Goal: Information Seeking & Learning: Check status

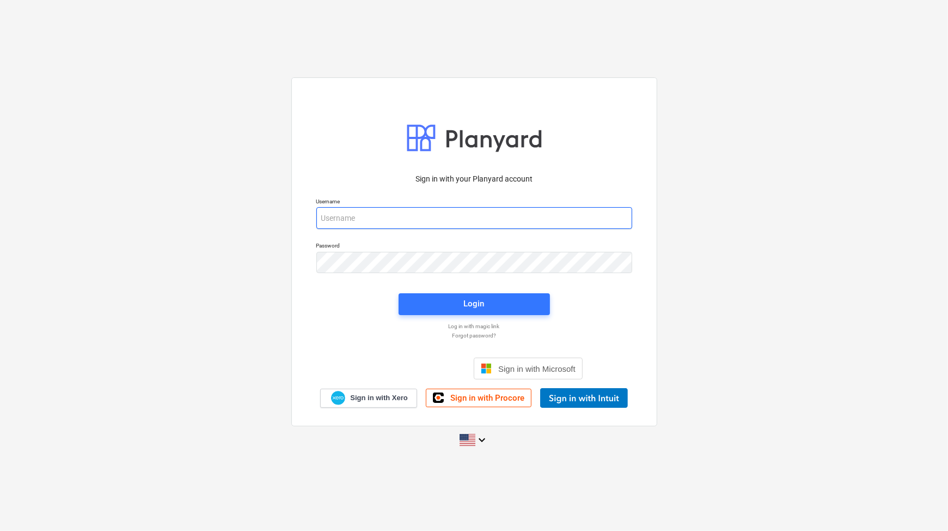
type input "[EMAIL_ADDRESS][DOMAIN_NAME]"
click at [471, 321] on div "Log in with magic link" at bounding box center [474, 325] width 329 height 9
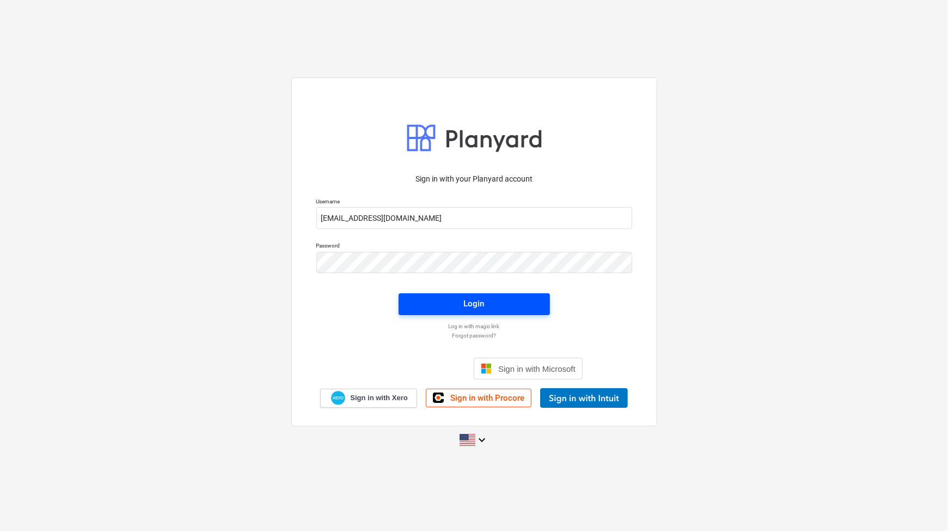
click at [493, 303] on span "Login" at bounding box center [474, 303] width 125 height 14
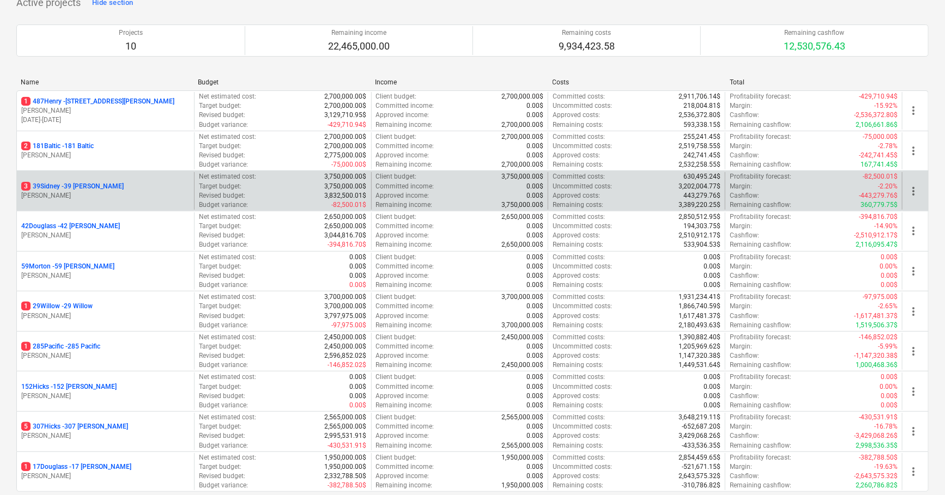
scroll to position [83, 0]
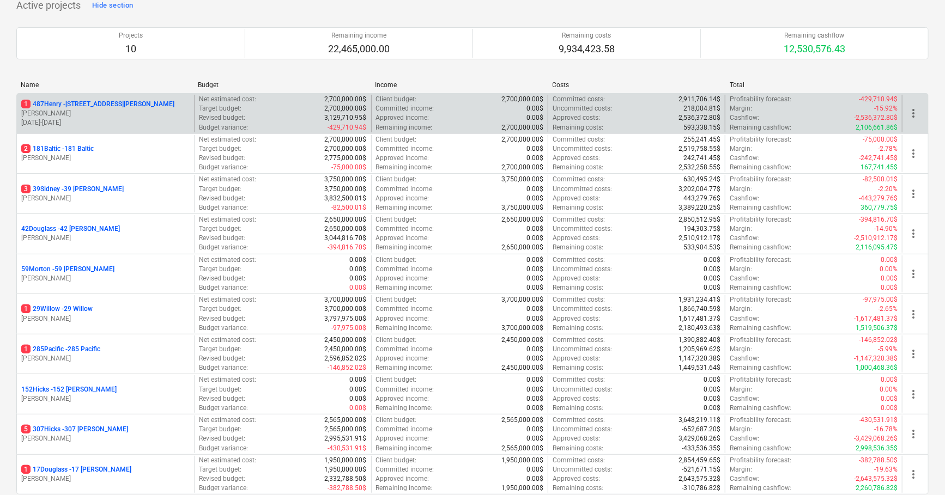
click at [697, 117] on p "2,536,372.80$" at bounding box center [699, 117] width 42 height 9
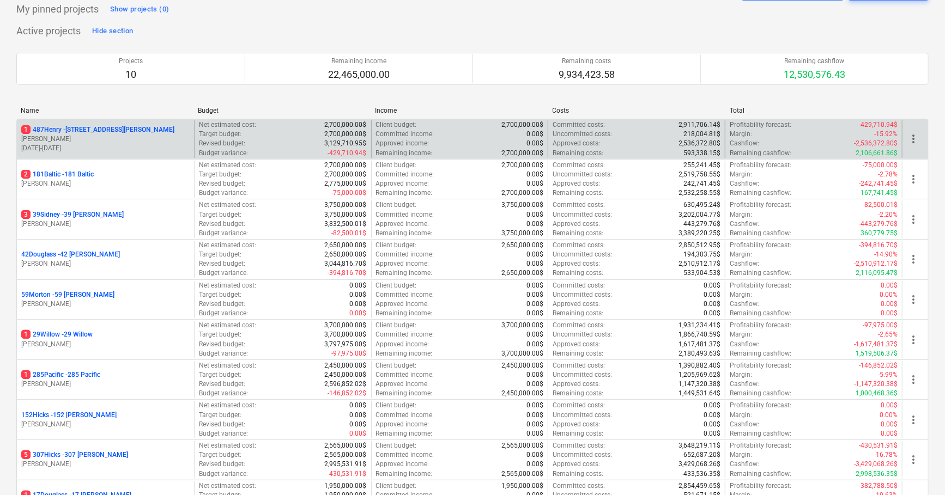
scroll to position [59, 0]
click at [96, 127] on p "1 487Henry - [STREET_ADDRESS][PERSON_NAME]" at bounding box center [97, 128] width 153 height 9
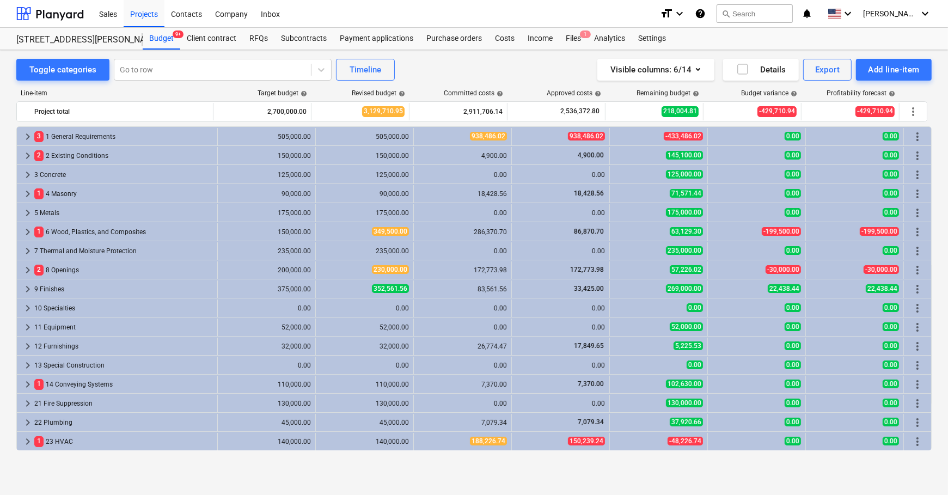
scroll to position [208, 0]
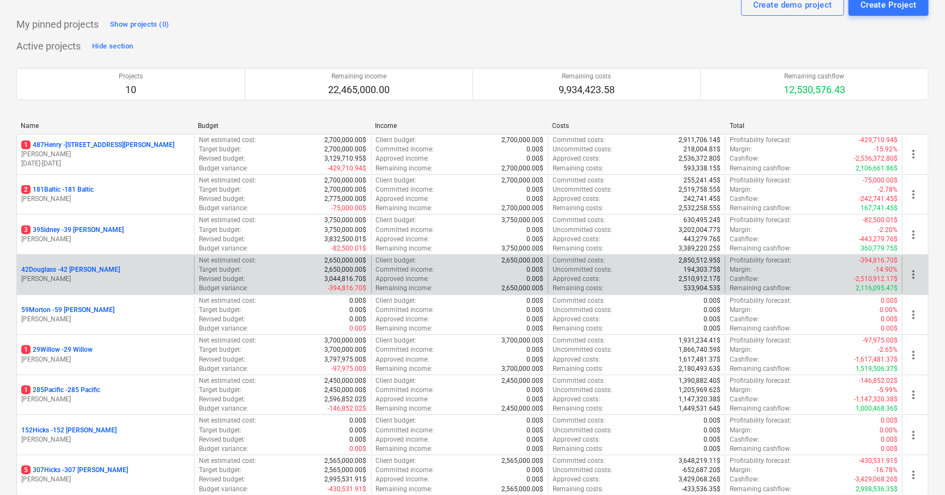
scroll to position [44, 0]
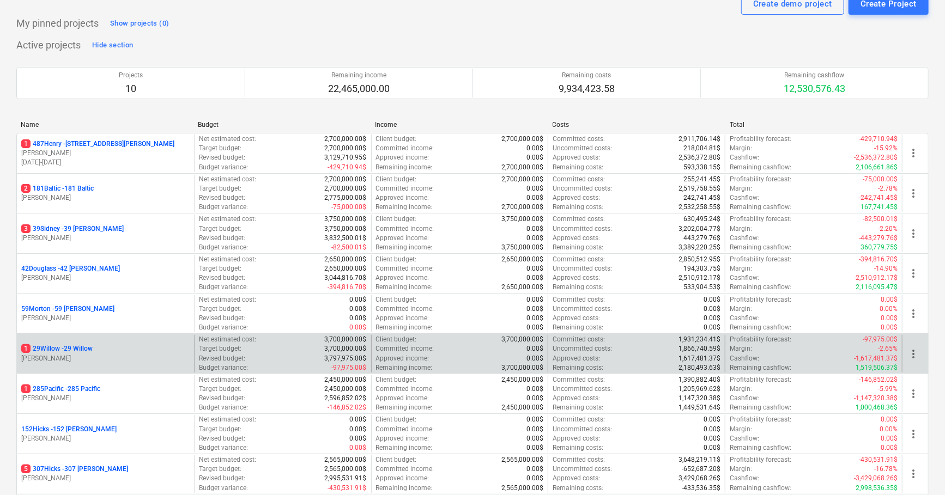
click at [66, 344] on p "1 29Willow - 29 Willow" at bounding box center [56, 348] width 71 height 9
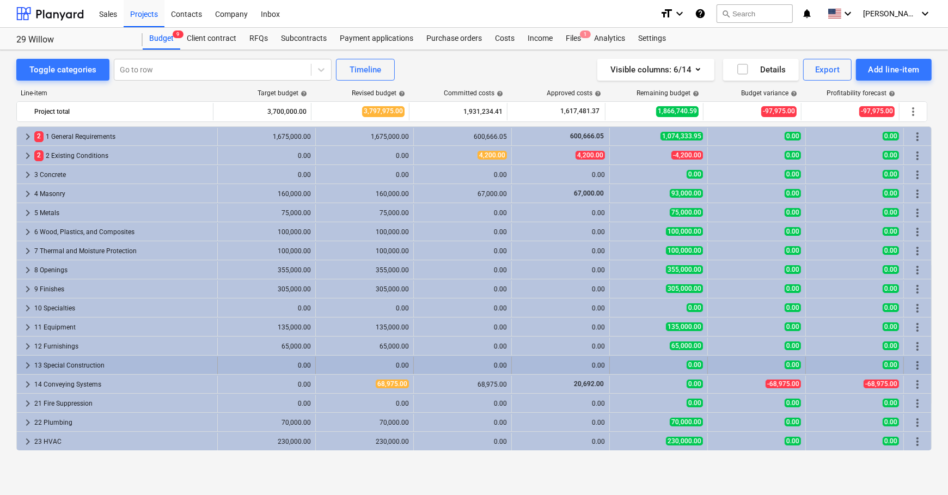
click at [28, 361] on span "keyboard_arrow_right" at bounding box center [27, 365] width 13 height 13
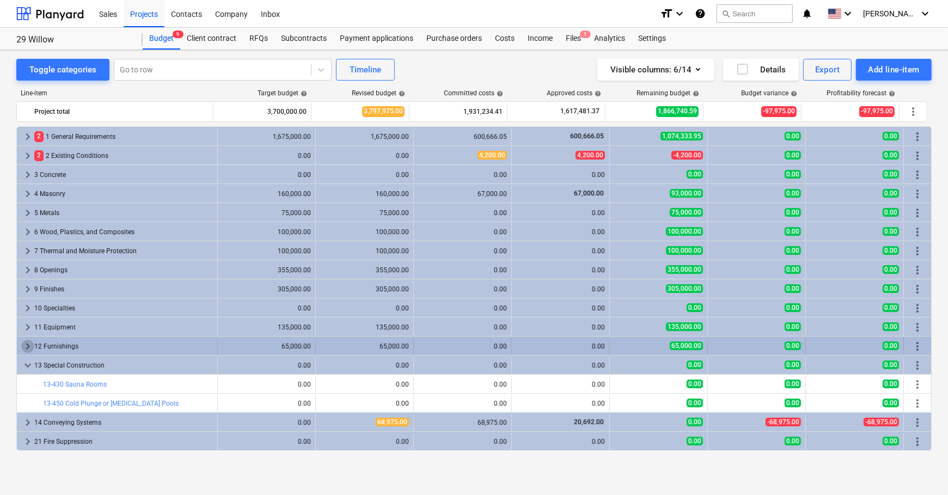
click at [25, 348] on span "keyboard_arrow_right" at bounding box center [27, 346] width 13 height 13
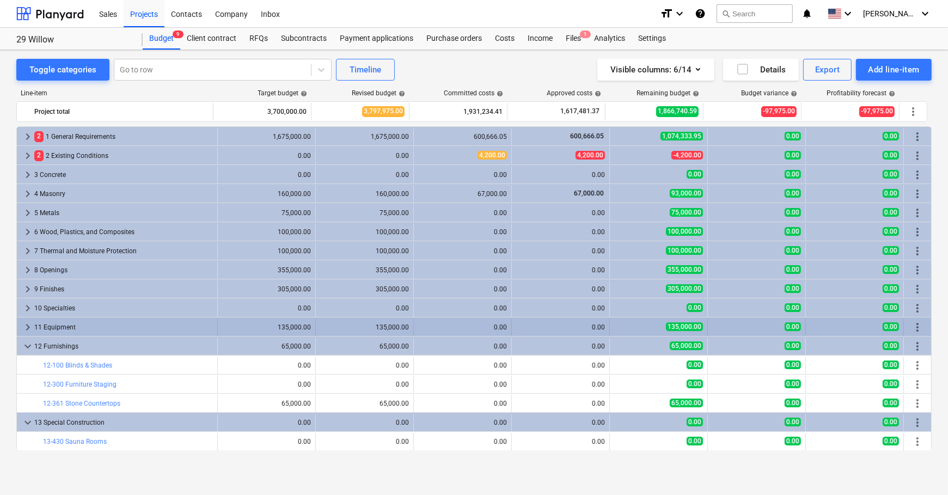
click at [25, 329] on span "keyboard_arrow_right" at bounding box center [27, 327] width 13 height 13
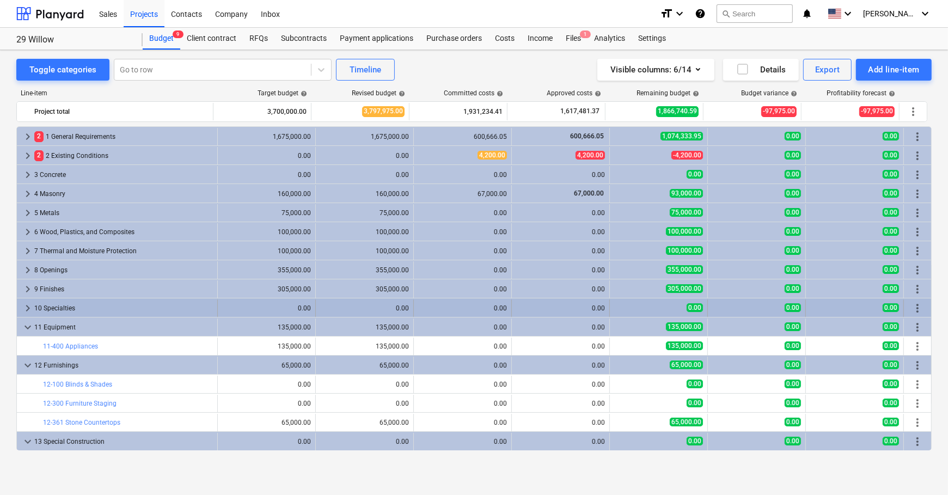
click at [26, 307] on span "keyboard_arrow_right" at bounding box center [27, 308] width 13 height 13
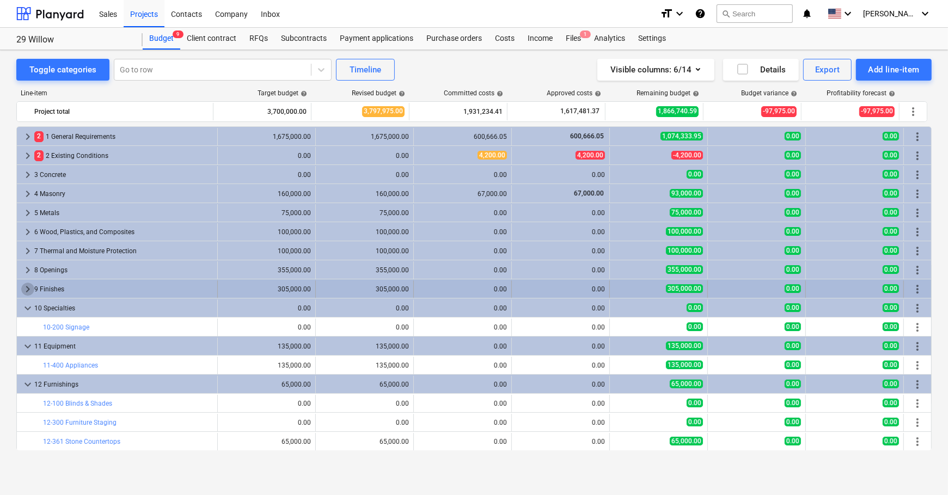
click at [26, 288] on span "keyboard_arrow_right" at bounding box center [27, 289] width 13 height 13
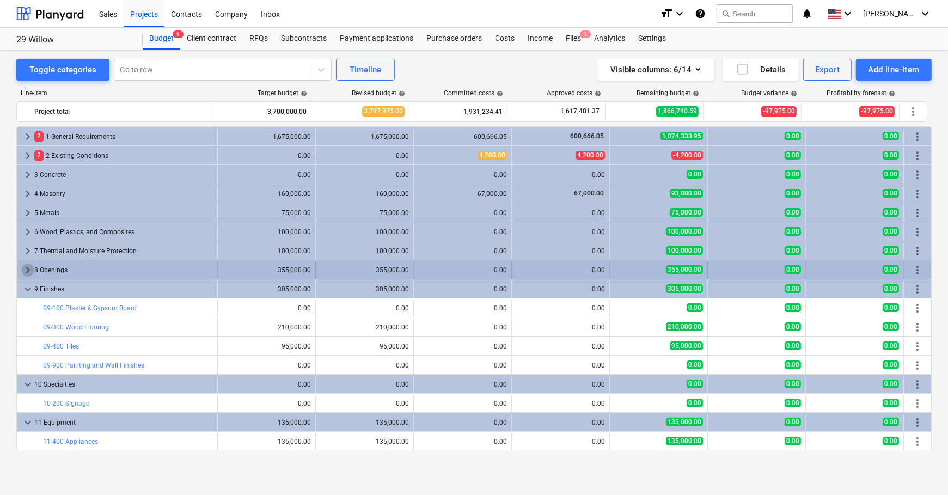
click at [26, 270] on span "keyboard_arrow_right" at bounding box center [27, 270] width 13 height 13
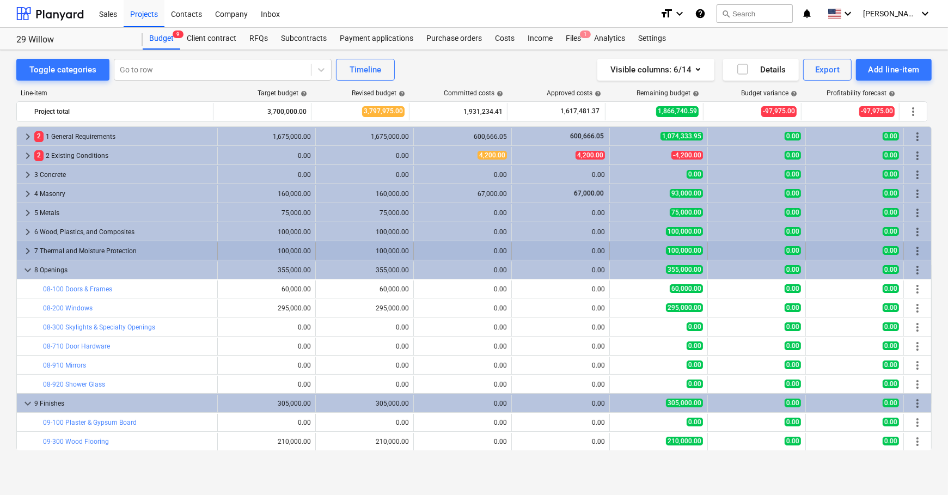
click at [25, 253] on span "keyboard_arrow_right" at bounding box center [27, 251] width 13 height 13
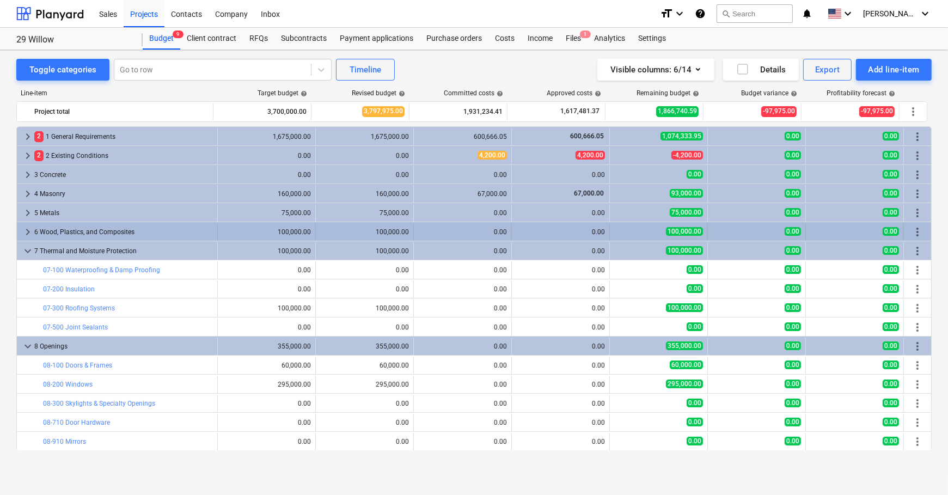
click at [25, 229] on span "keyboard_arrow_right" at bounding box center [27, 232] width 13 height 13
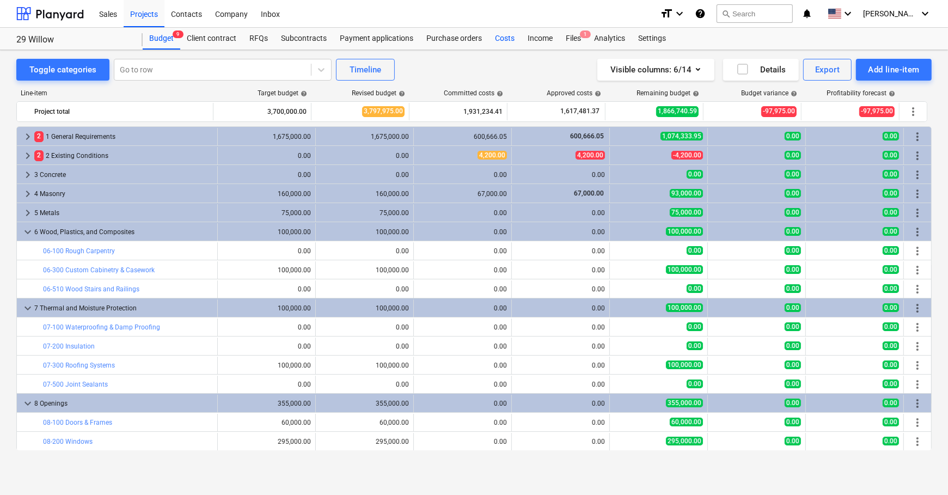
click at [501, 36] on div "Costs" at bounding box center [505, 39] width 33 height 22
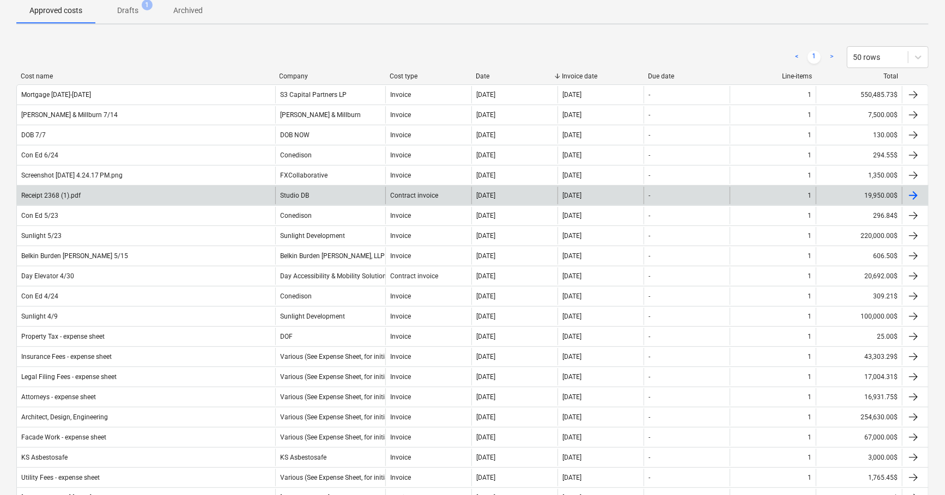
scroll to position [48, 0]
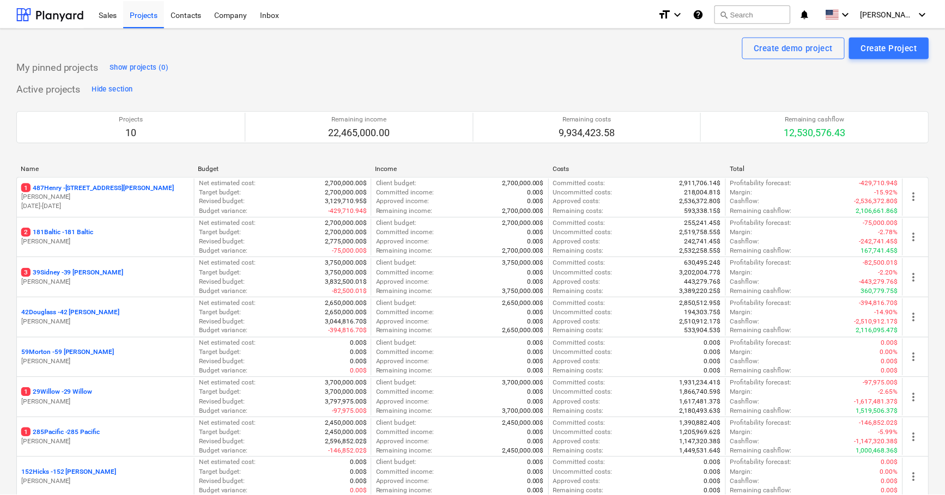
scroll to position [44, 0]
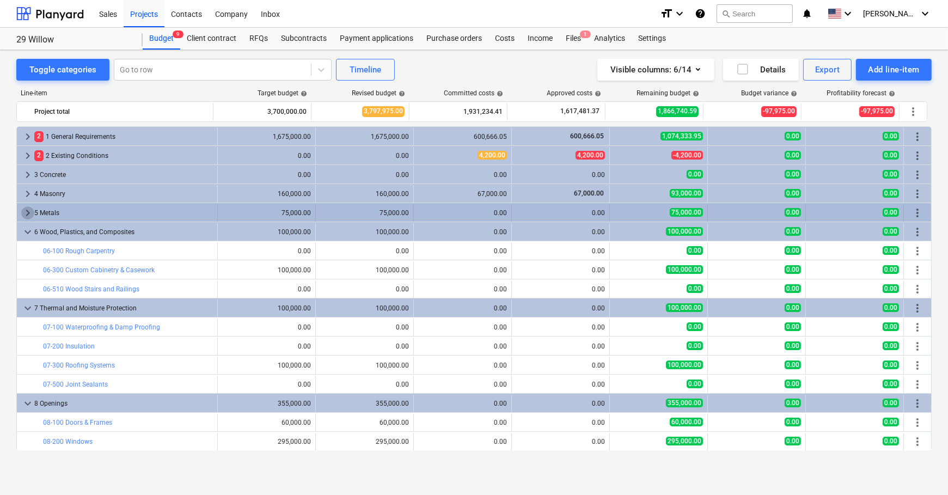
click at [23, 214] on span "keyboard_arrow_right" at bounding box center [27, 212] width 13 height 13
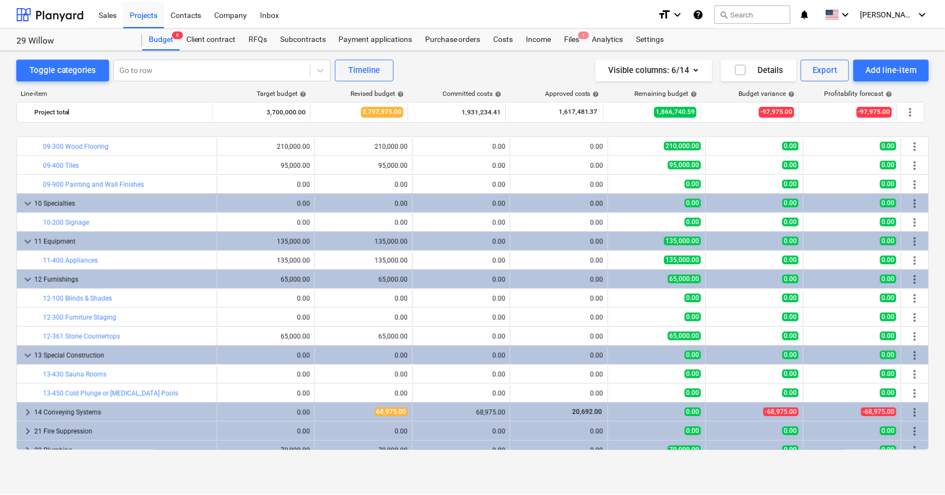
scroll to position [519, 0]
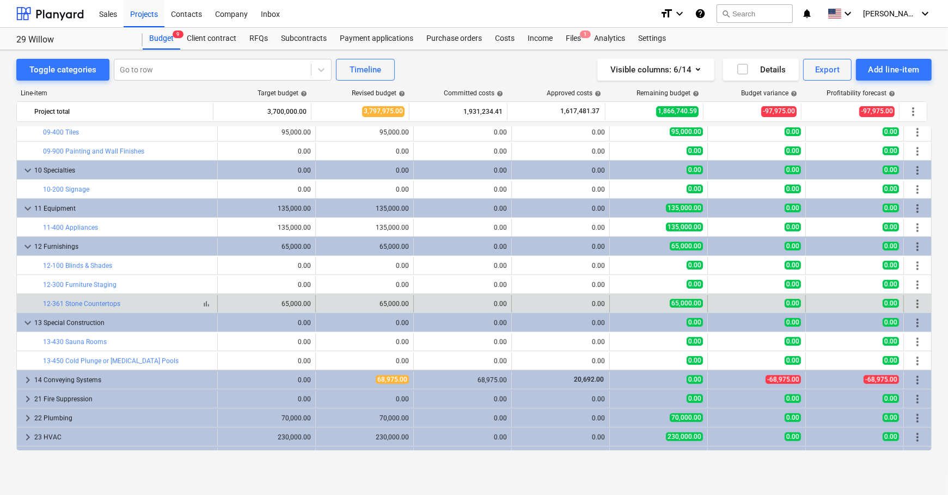
click at [203, 301] on span "bar_chart" at bounding box center [206, 304] width 9 height 9
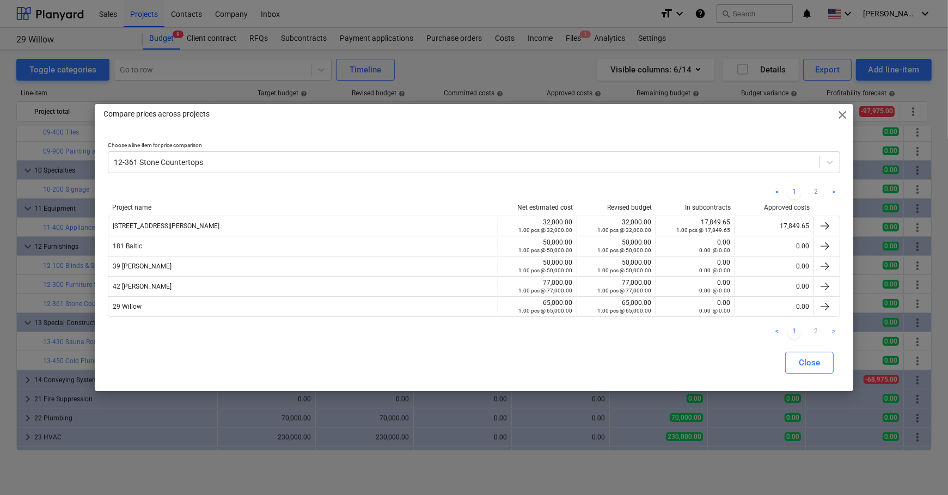
click at [843, 118] on span "close" at bounding box center [842, 114] width 13 height 13
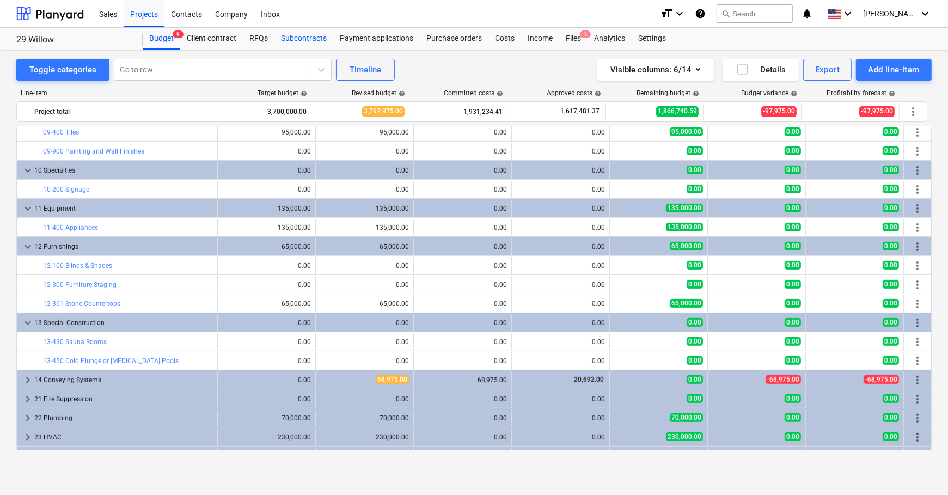
click at [316, 41] on div "Subcontracts" at bounding box center [304, 39] width 59 height 22
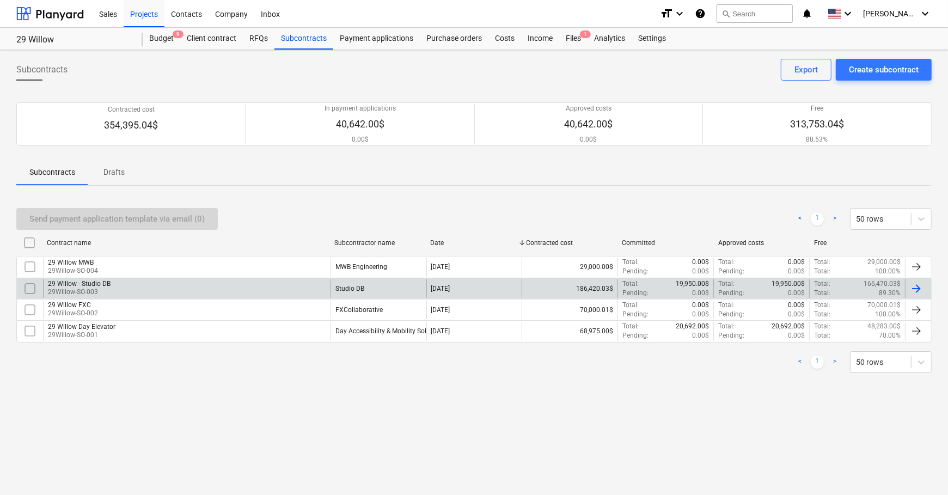
click at [92, 285] on div "29 Willow - Studio DB" at bounding box center [79, 284] width 63 height 8
click at [92, 285] on main "Subcontracts Create subcontract Export Contracted cost 354,395.04$ In payment a…" at bounding box center [474, 272] width 948 height 445
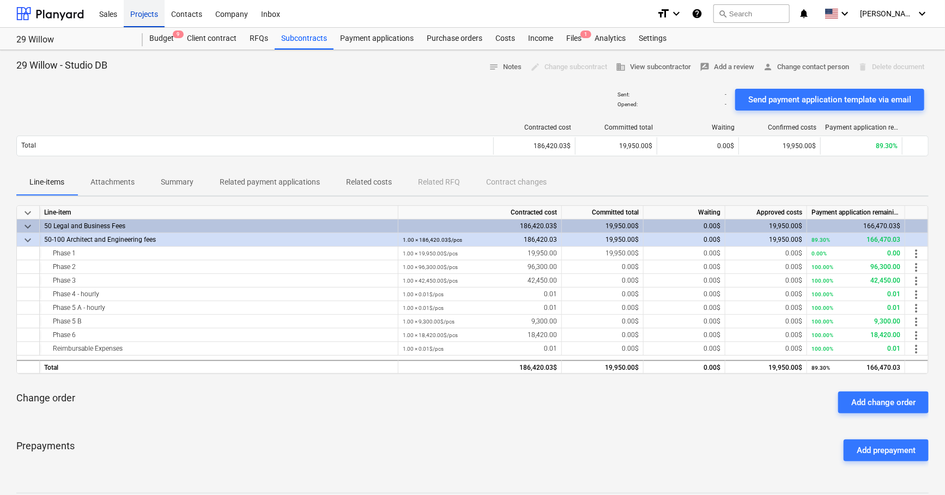
click at [135, 11] on div "Projects" at bounding box center [144, 13] width 41 height 28
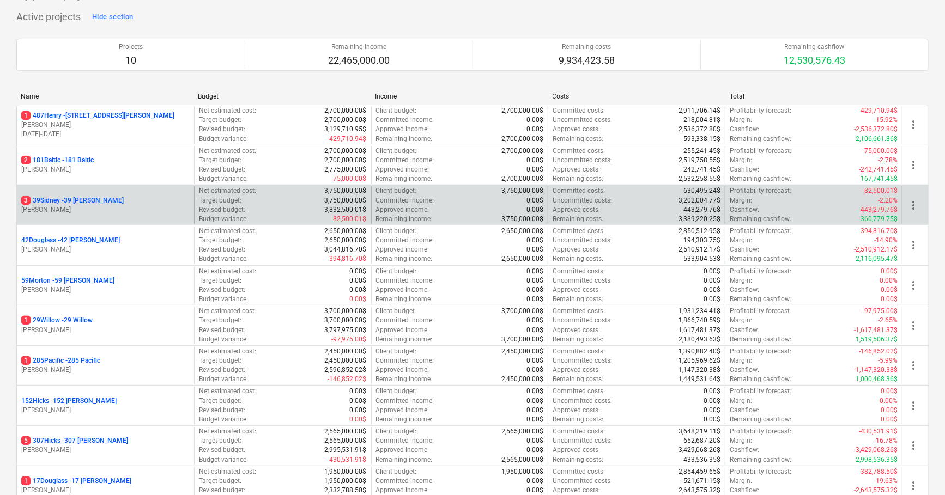
scroll to position [77, 0]
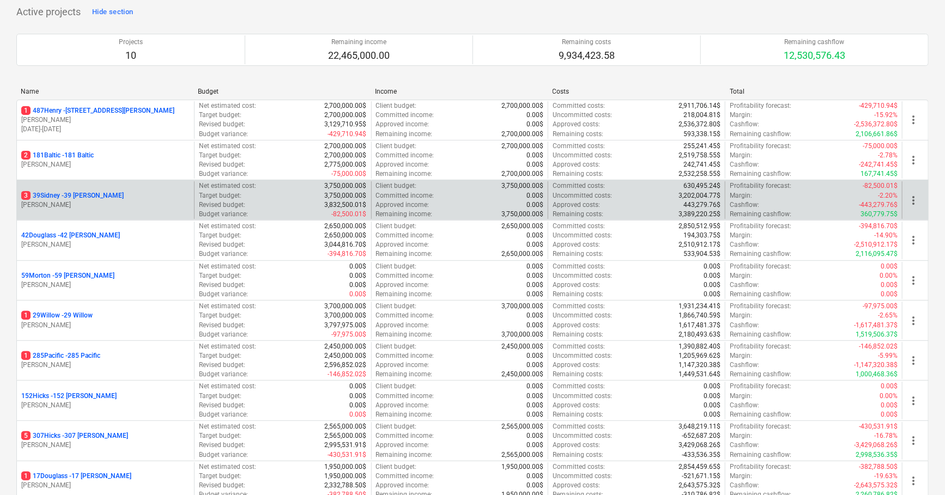
click at [83, 194] on p "3 39Sidney - 39 [PERSON_NAME]" at bounding box center [72, 195] width 102 height 9
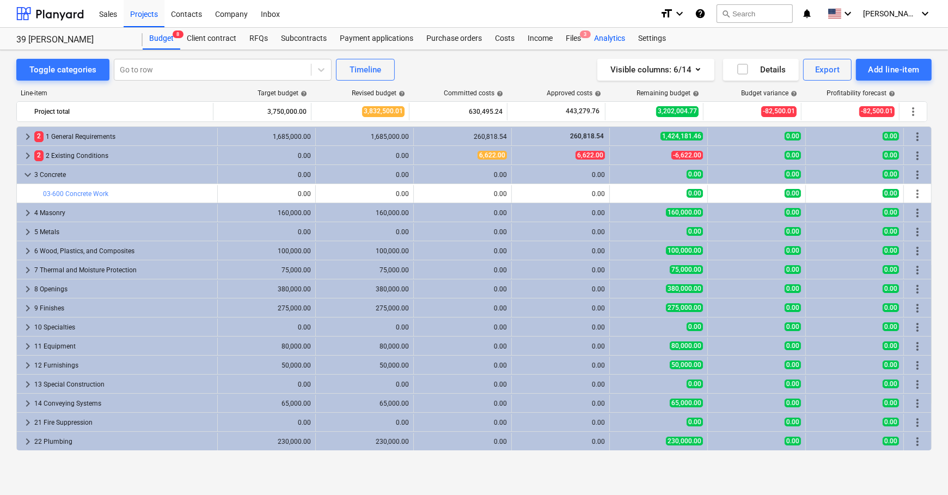
click at [594, 45] on div "Analytics" at bounding box center [610, 39] width 44 height 22
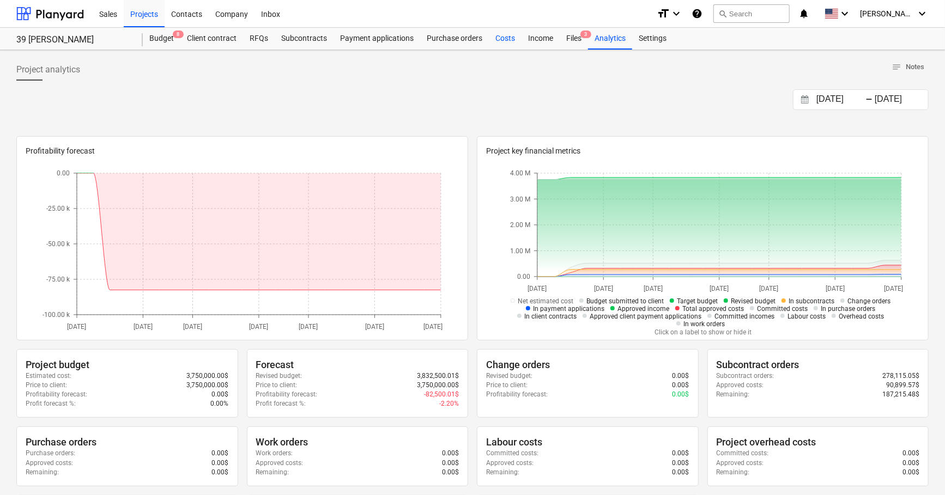
click at [502, 40] on div "Costs" at bounding box center [505, 39] width 33 height 22
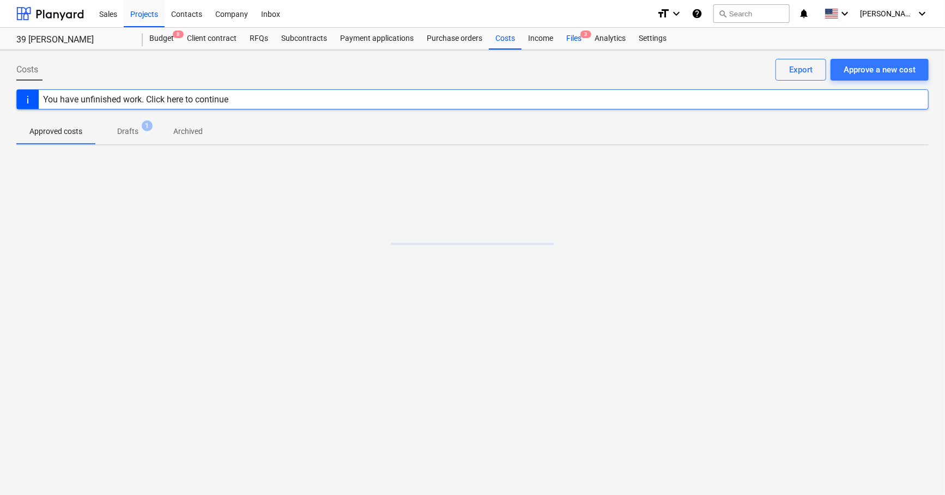
click at [581, 37] on span "3" at bounding box center [585, 35] width 11 height 8
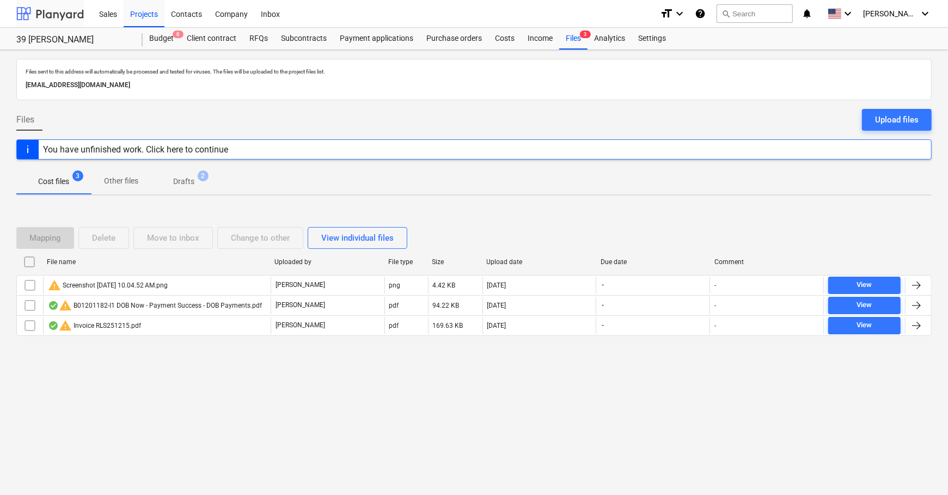
click at [61, 22] on div at bounding box center [50, 13] width 68 height 27
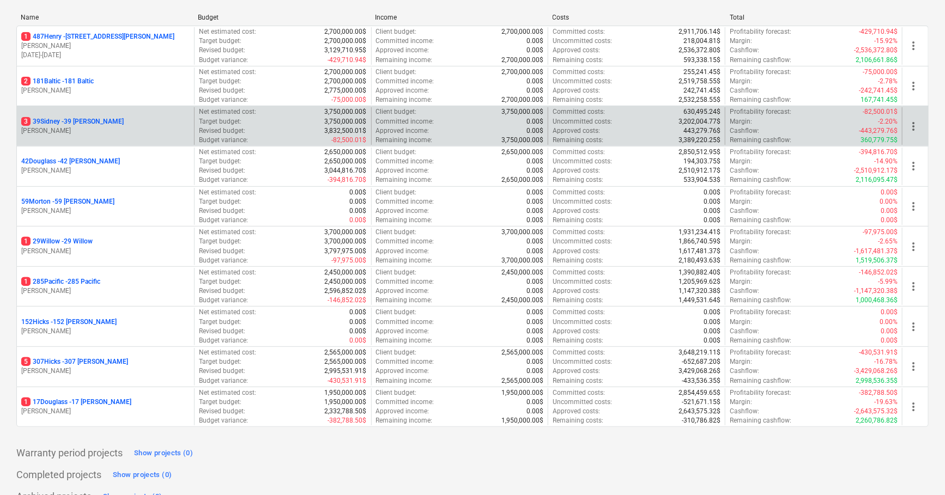
scroll to position [154, 0]
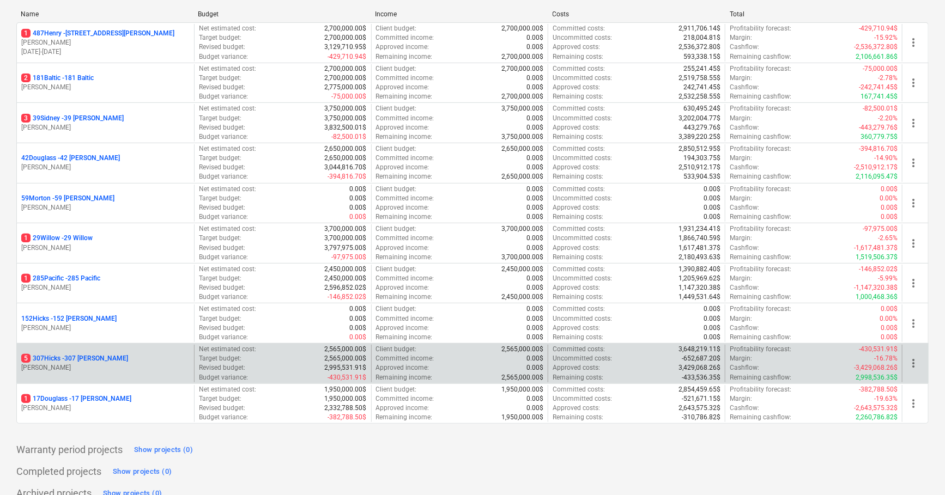
click at [62, 350] on div "5 307Hicks - 307 [PERSON_NAME] [PERSON_NAME]" at bounding box center [105, 364] width 177 height 38
click at [62, 358] on p "5 307Hicks - 307 [PERSON_NAME]" at bounding box center [74, 358] width 107 height 9
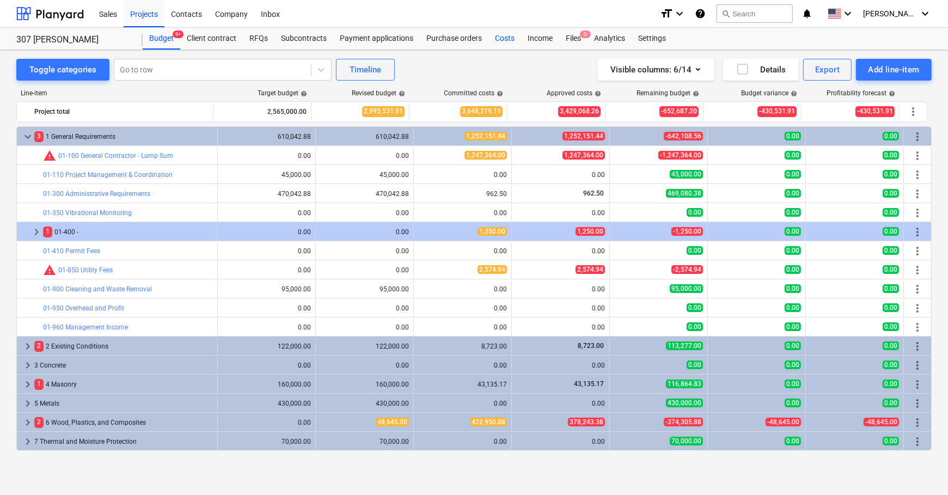
click at [492, 38] on div "Costs" at bounding box center [505, 39] width 33 height 22
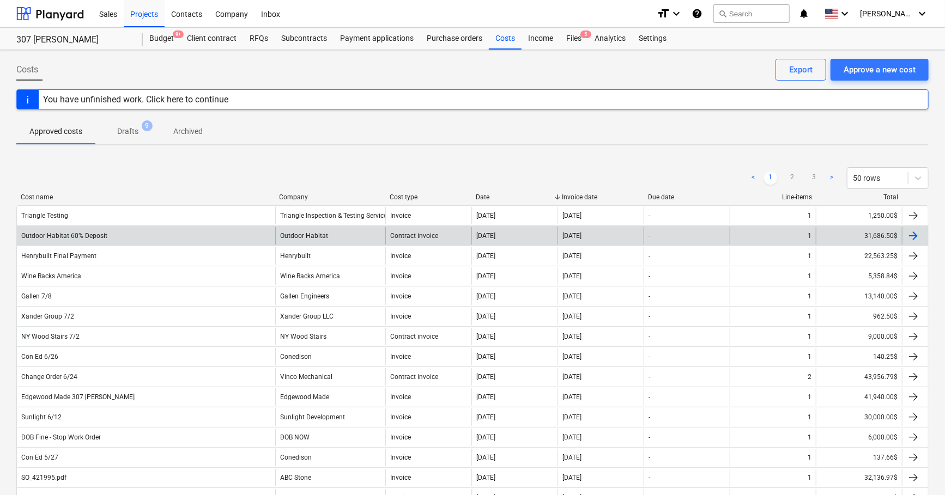
click at [68, 236] on div "Outdoor Habitat 60% Deposit" at bounding box center [64, 236] width 86 height 8
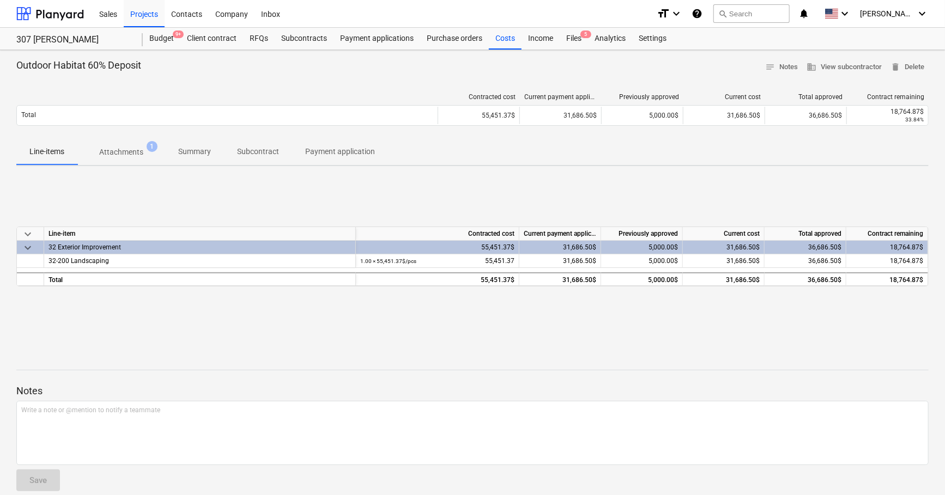
scroll to position [12, 0]
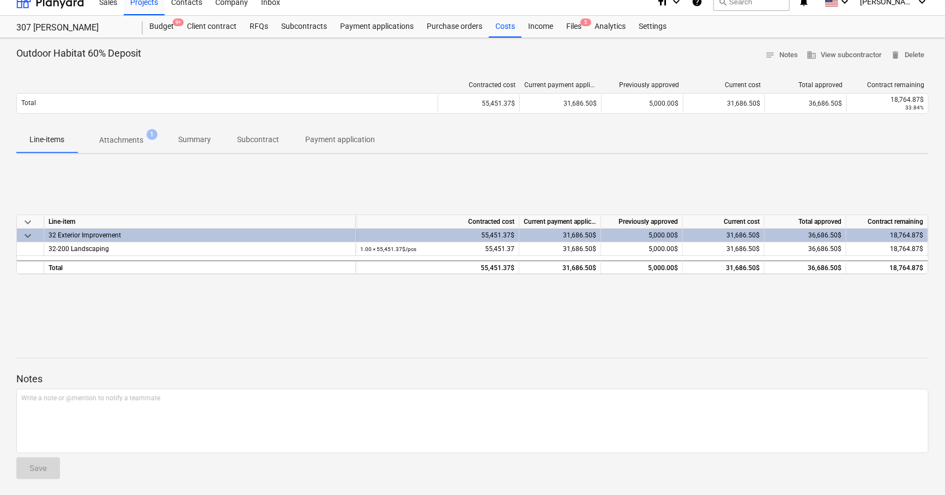
click at [123, 138] on p "Attachments" at bounding box center [121, 140] width 44 height 11
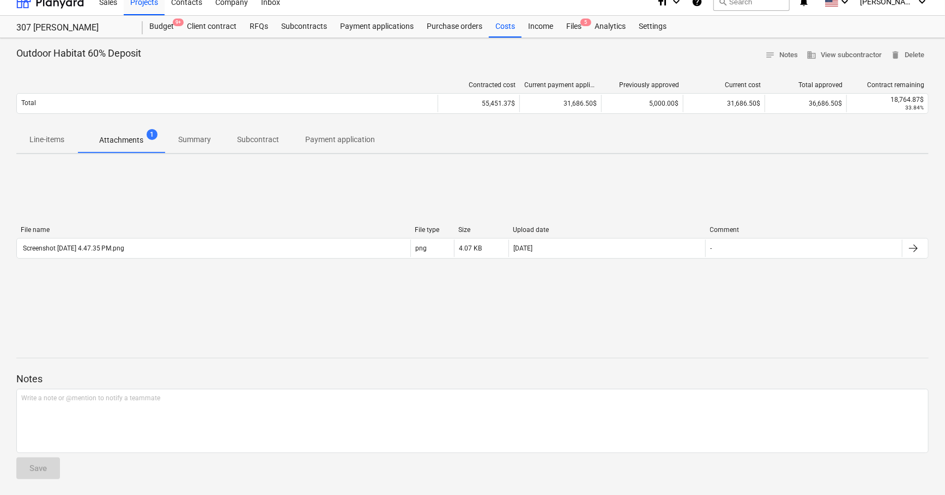
click at [52, 139] on p "Line-items" at bounding box center [46, 139] width 35 height 11
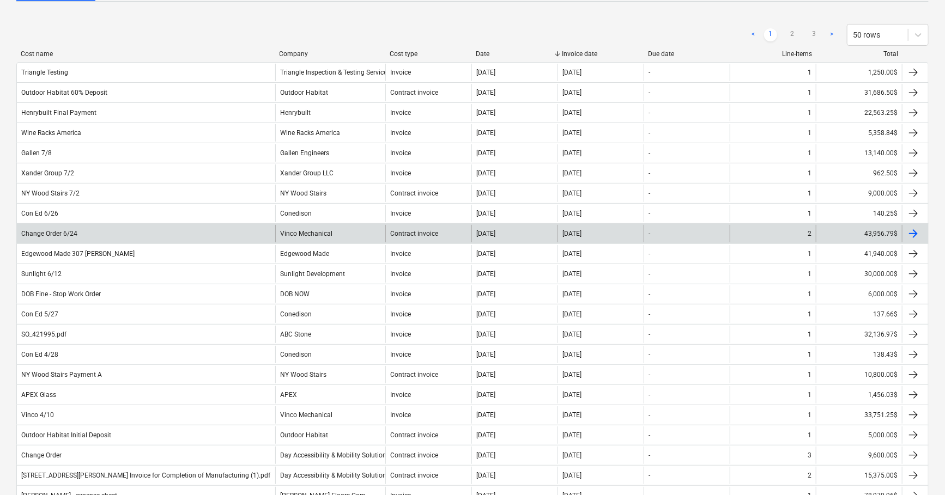
scroll to position [144, 0]
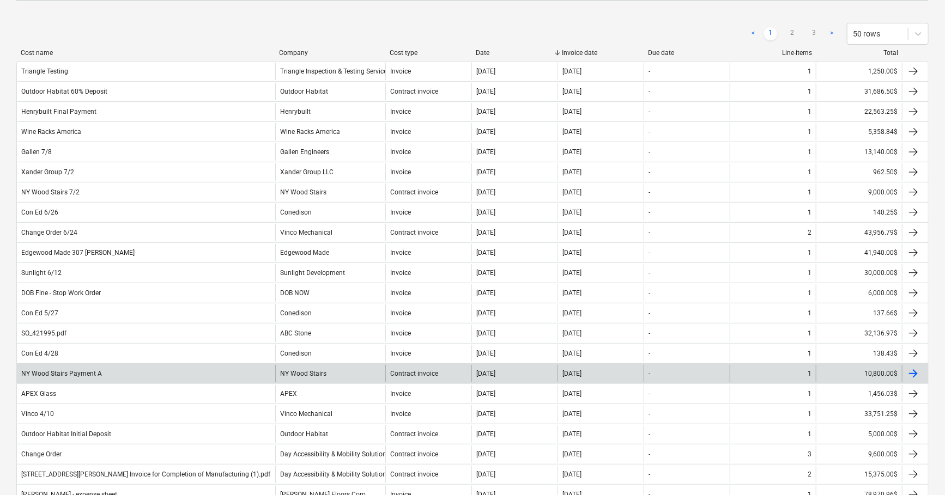
click at [81, 370] on div "NY Wood Stairs Payment A" at bounding box center [61, 374] width 81 height 8
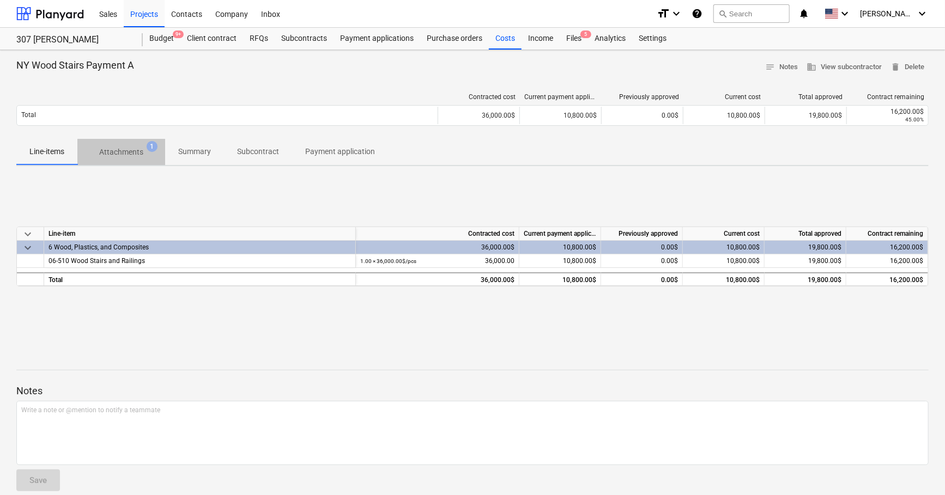
click at [142, 153] on p "Attachments" at bounding box center [121, 152] width 44 height 11
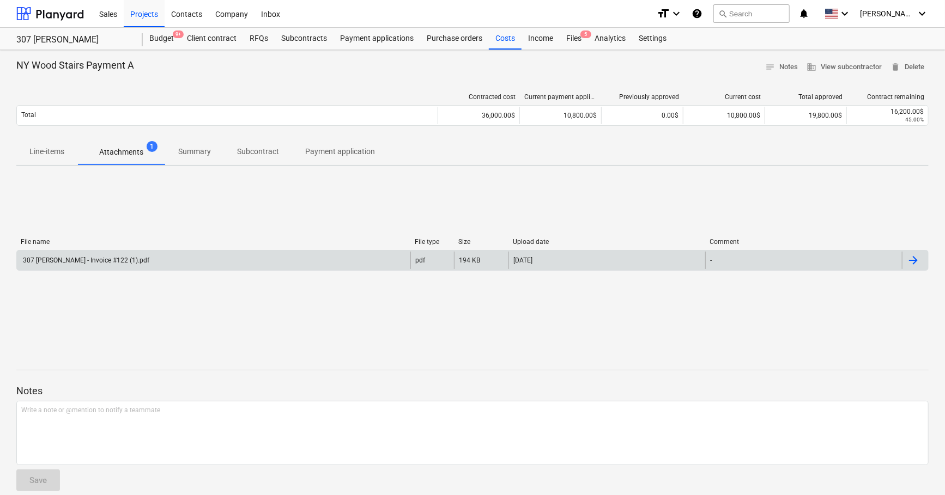
click at [105, 261] on div "307 [PERSON_NAME] - Invoice #122 (1).pdf" at bounding box center [85, 261] width 128 height 8
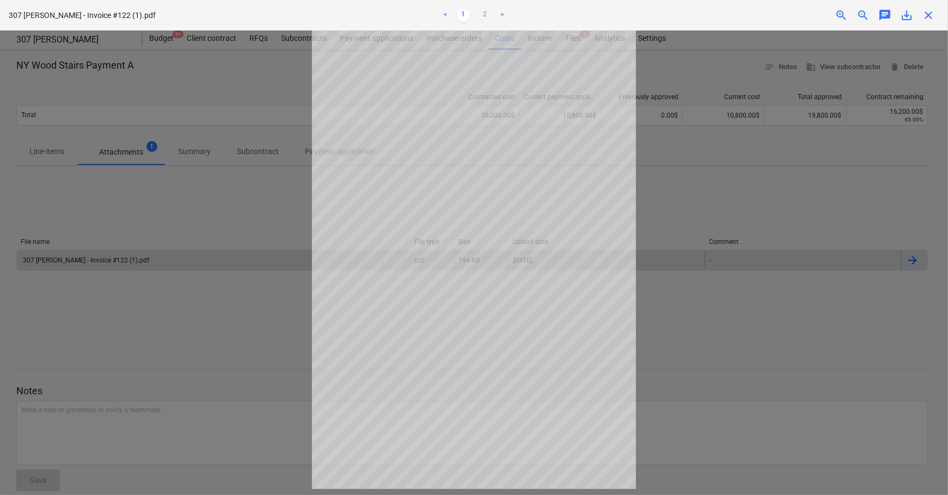
click at [217, 316] on div at bounding box center [474, 263] width 948 height 465
click at [930, 11] on span "close" at bounding box center [928, 15] width 13 height 13
